Goal: Information Seeking & Learning: Learn about a topic

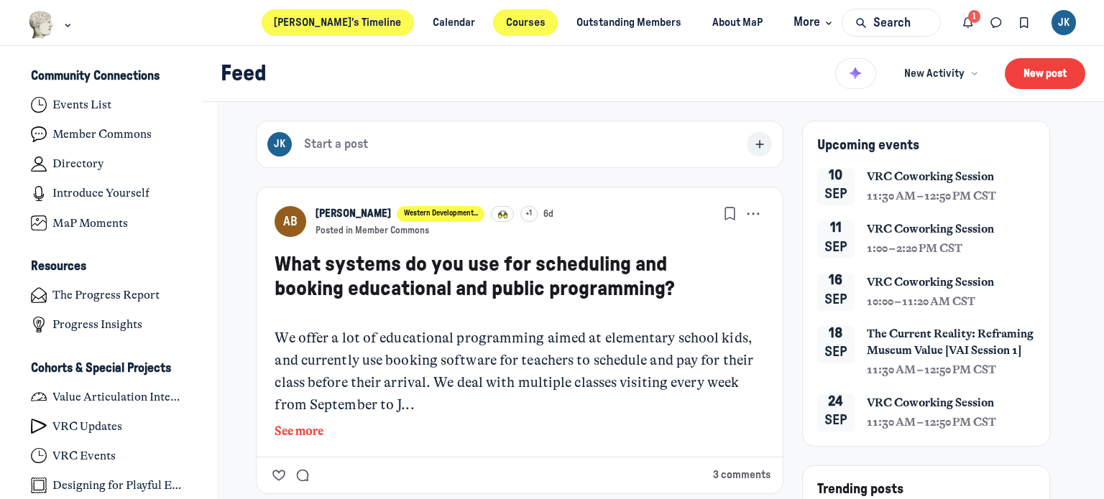
scroll to position [3860, 2824]
drag, startPoint x: 0, startPoint y: 0, endPoint x: 507, endPoint y: 22, distance: 507.8
click at [507, 22] on link "Courses" at bounding box center [525, 22] width 65 height 27
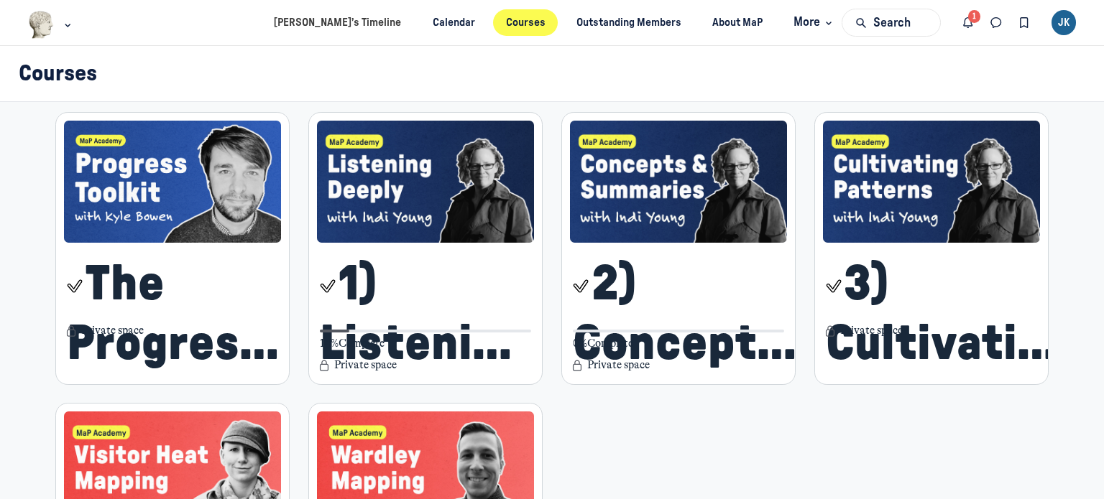
scroll to position [359, 0]
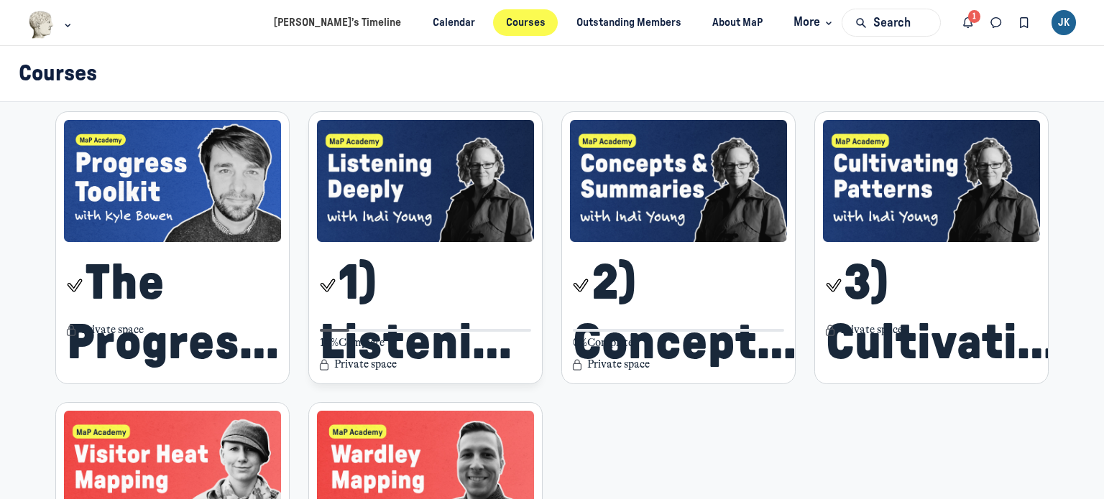
click at [424, 308] on span "1) Listening Deeply" at bounding box center [427, 313] width 214 height 119
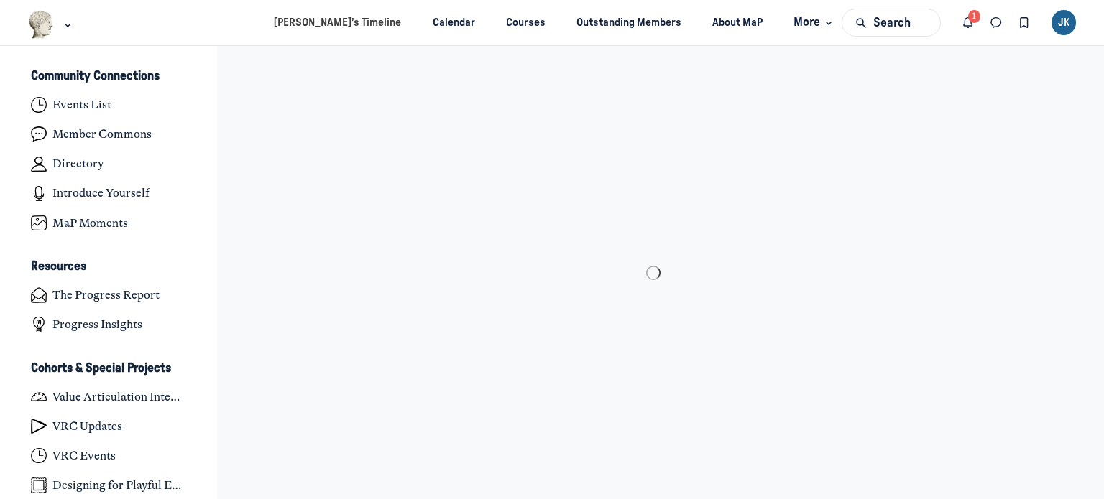
scroll to position [3860, 2824]
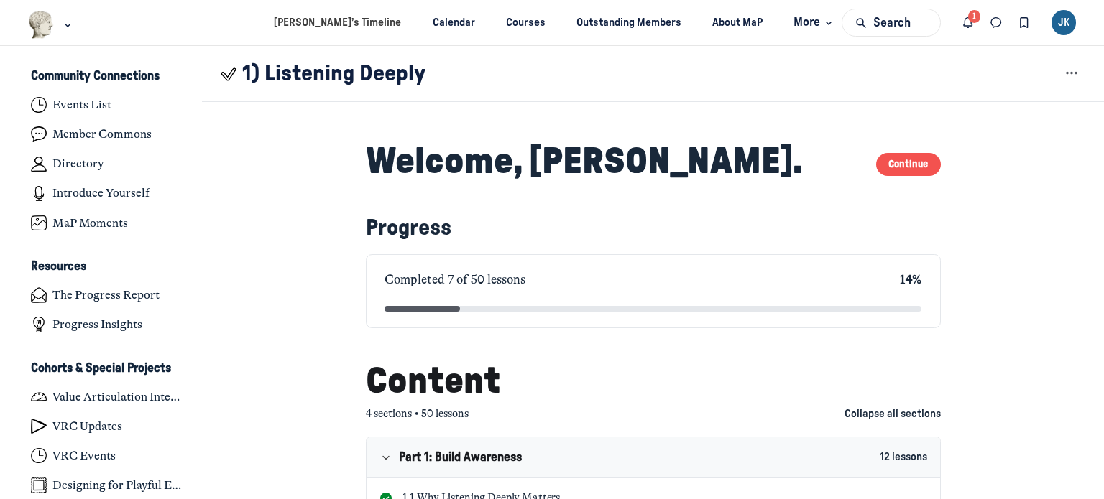
click at [892, 159] on button "Continue" at bounding box center [908, 165] width 65 height 24
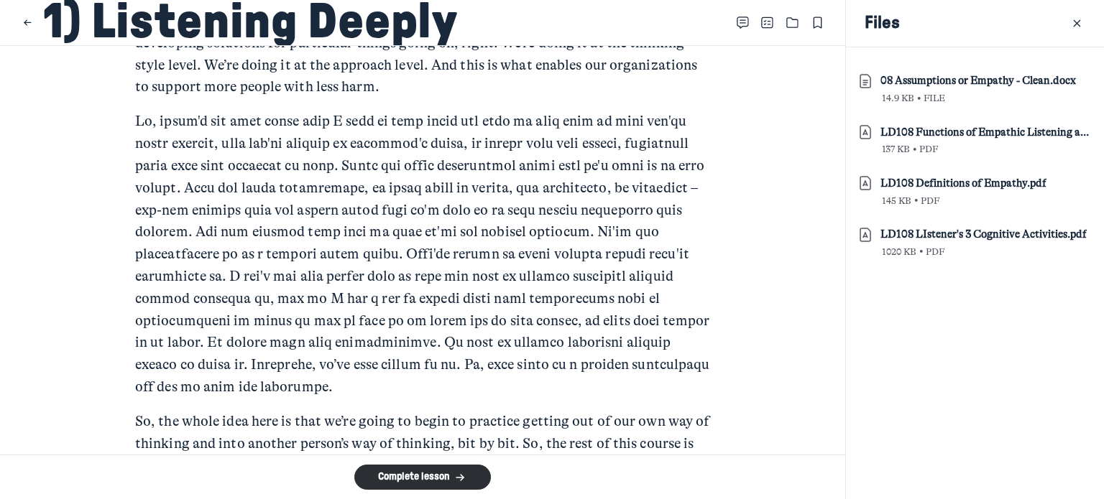
scroll to position [4845, 0]
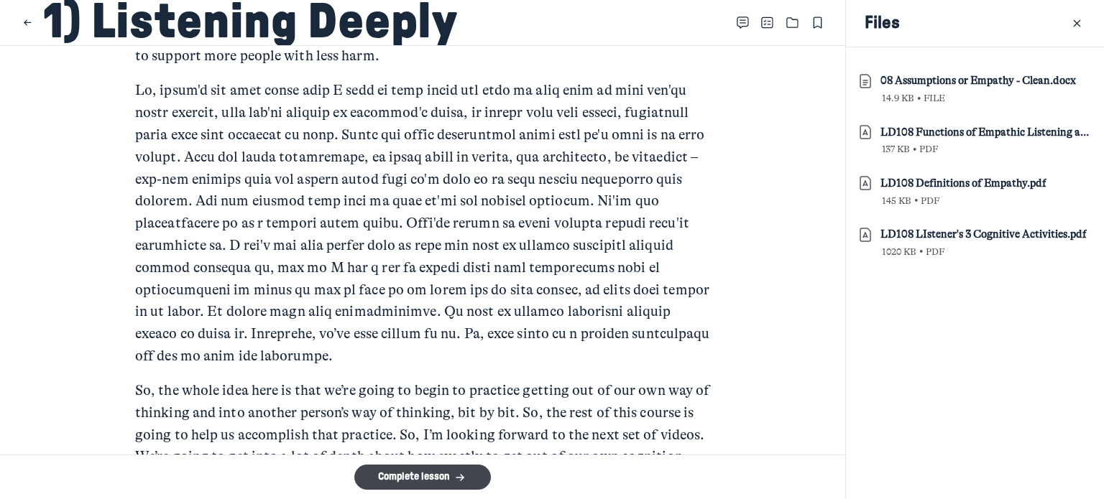
click at [407, 486] on button "Complete lesson" at bounding box center [422, 477] width 137 height 25
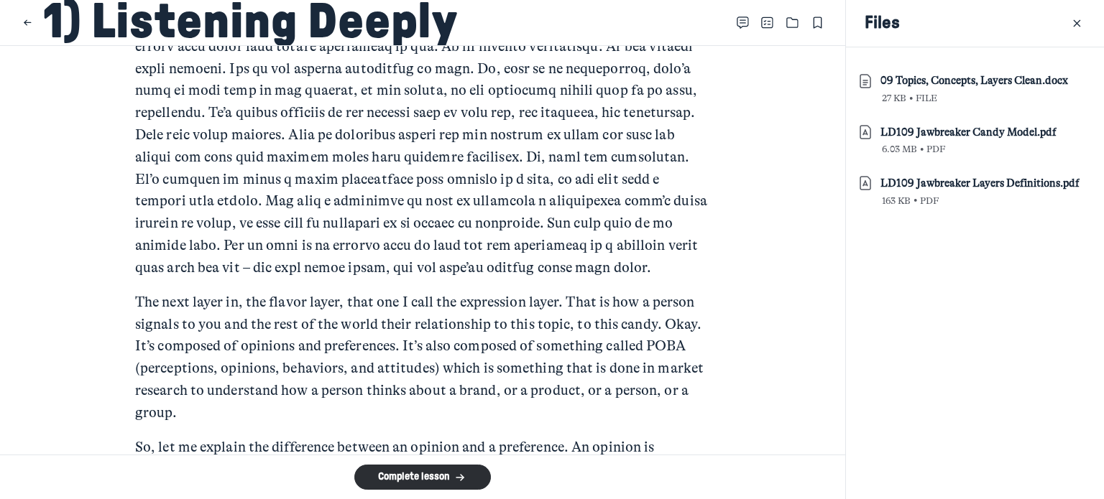
scroll to position [5102, 0]
